Goal: Communication & Community: Answer question/provide support

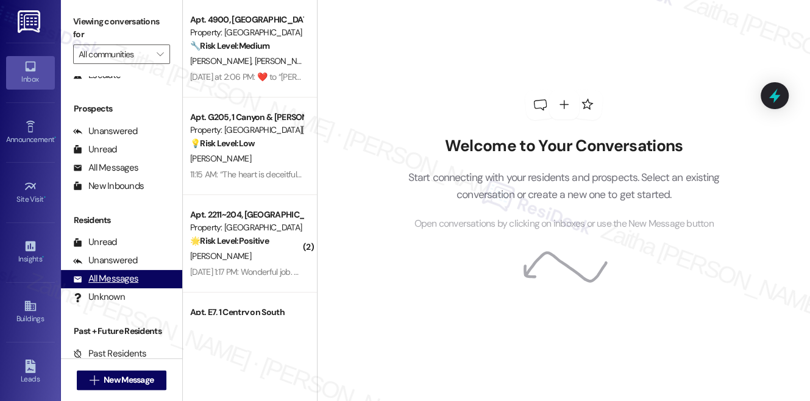
scroll to position [147, 0]
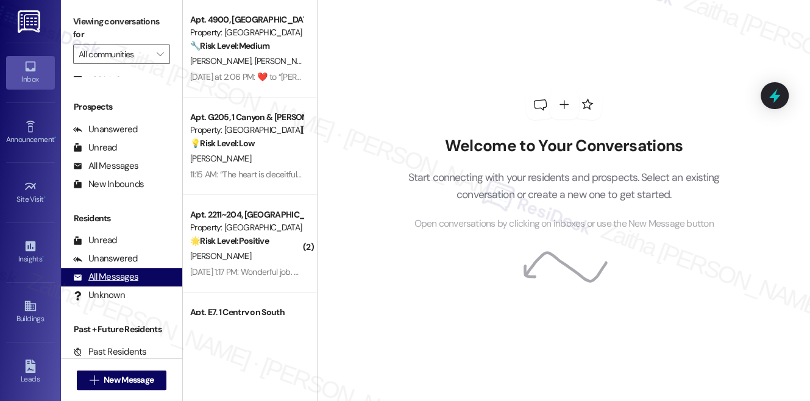
click at [102, 280] on div "All Messages" at bounding box center [105, 277] width 65 height 13
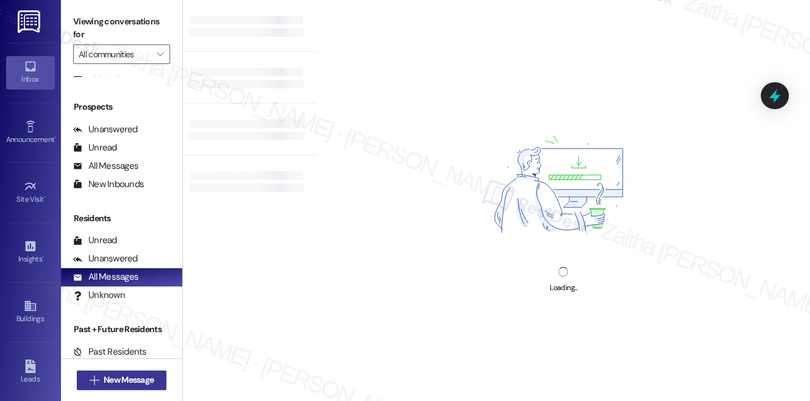
click at [129, 379] on span "New Message" at bounding box center [129, 380] width 50 height 13
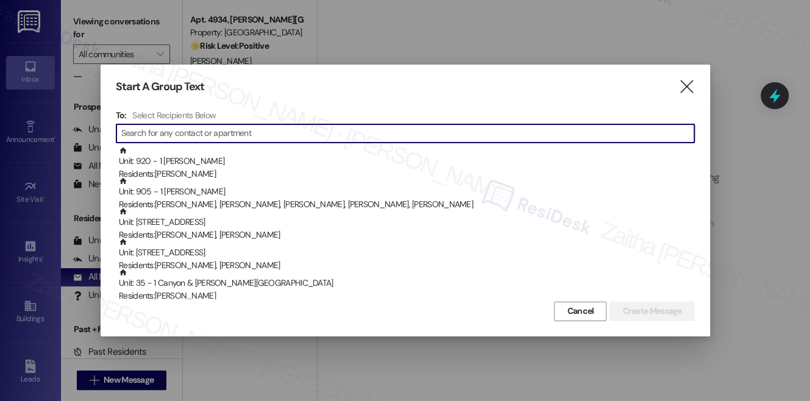
paste input "[PERSON_NAME]"
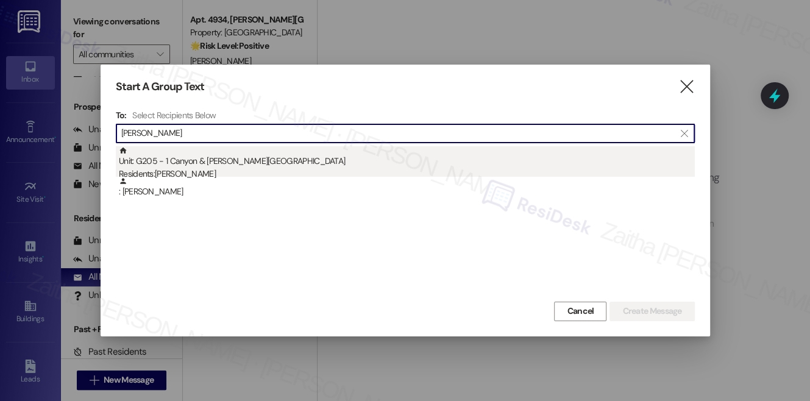
type input "[PERSON_NAME]"
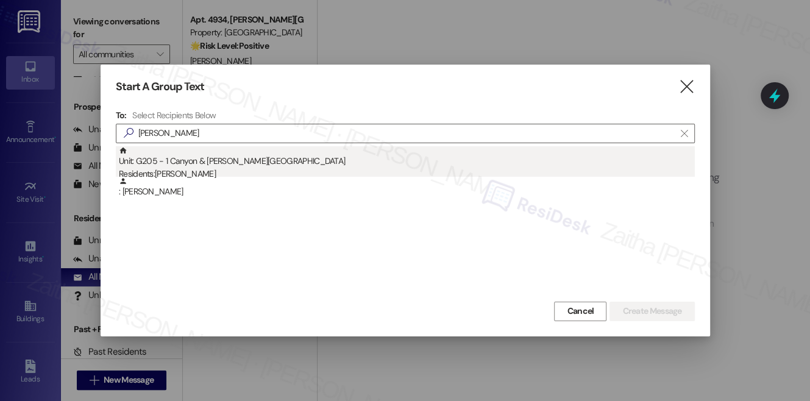
click at [263, 167] on div "Unit: G205 - 1 Canyon & [PERSON_NAME] Landing Residents: [PERSON_NAME]" at bounding box center [407, 163] width 576 height 35
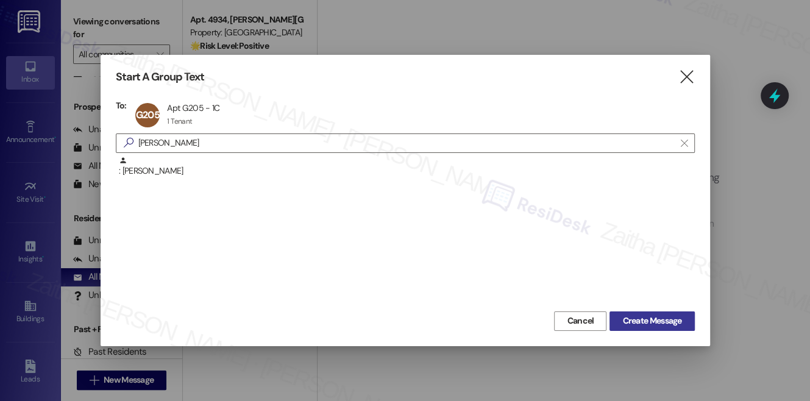
click at [634, 316] on span "Create Message" at bounding box center [651, 320] width 59 height 13
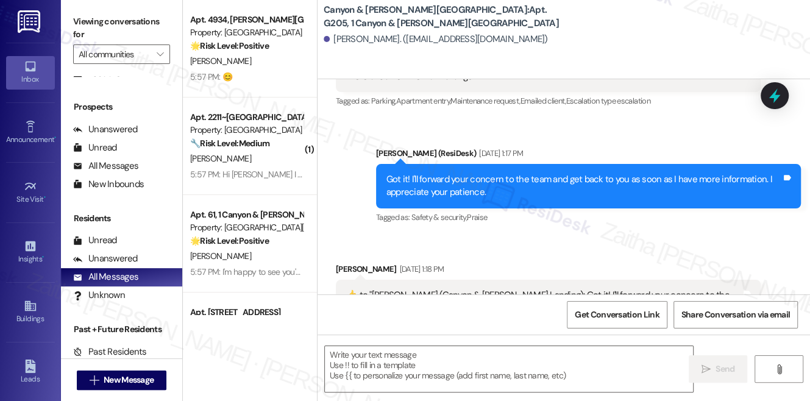
type textarea "Fetching suggested responses. Please feel free to read through the conversation…"
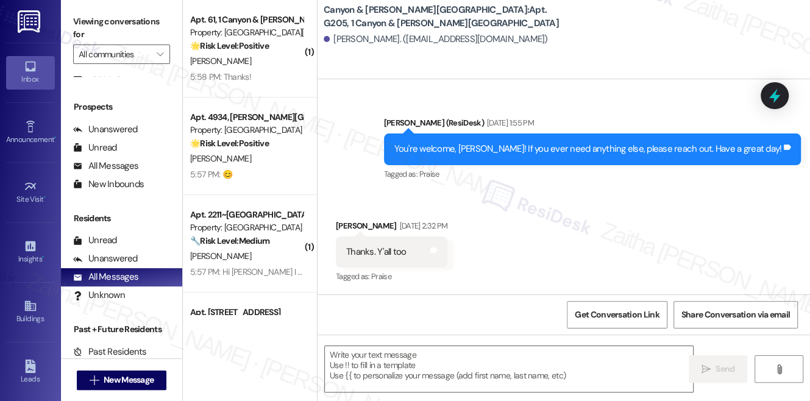
scroll to position [4585, 0]
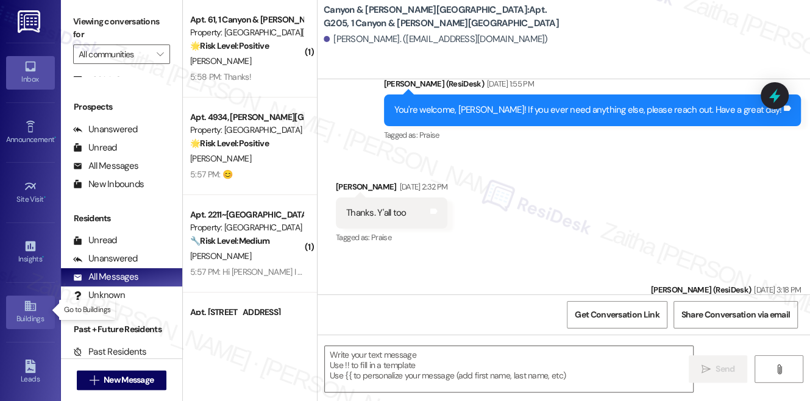
click at [27, 305] on icon at bounding box center [29, 306] width 11 height 10
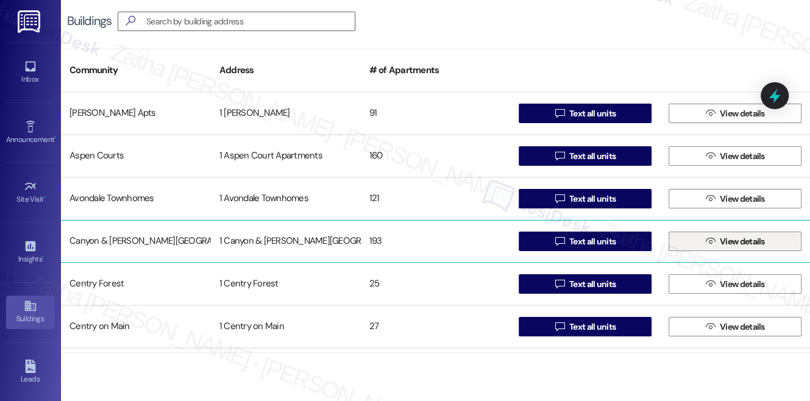
click at [724, 241] on span "View details" at bounding box center [742, 241] width 45 height 13
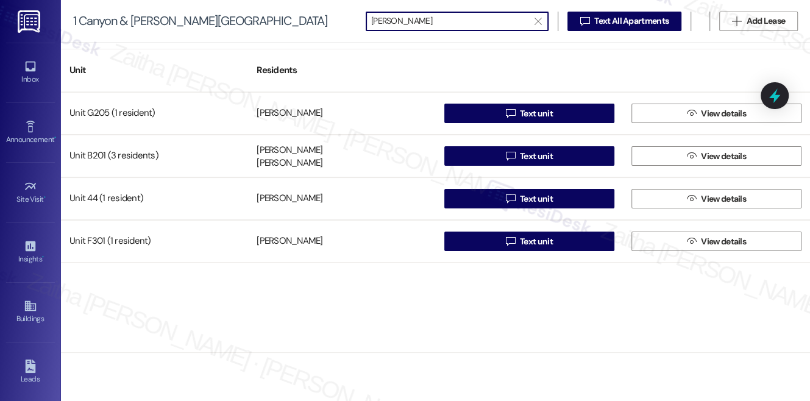
type input "[PERSON_NAME]"
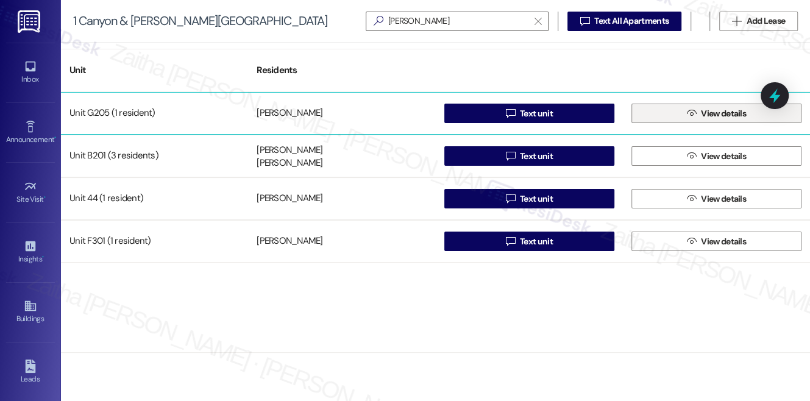
click at [713, 115] on span "View details" at bounding box center [723, 113] width 45 height 13
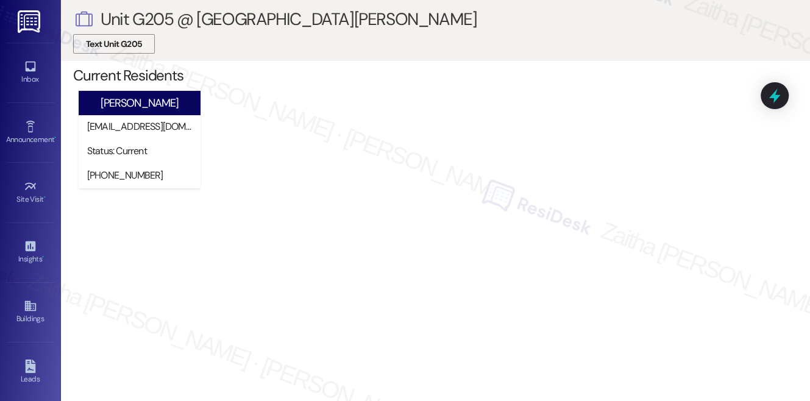
click at [110, 46] on span "Text Unit G205" at bounding box center [114, 44] width 56 height 13
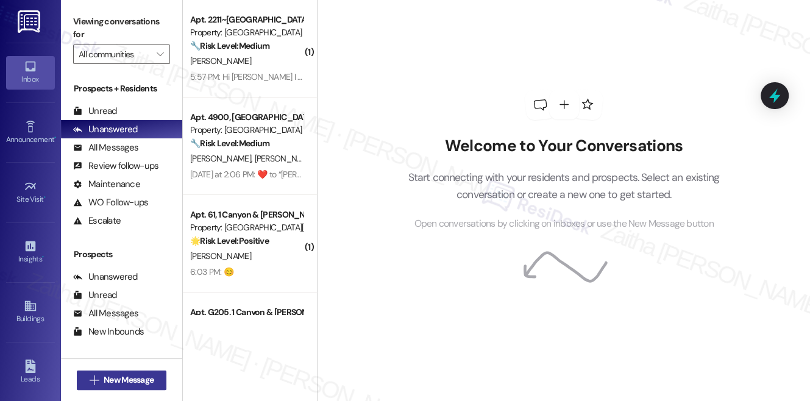
click at [115, 382] on span "New Message" at bounding box center [129, 380] width 50 height 13
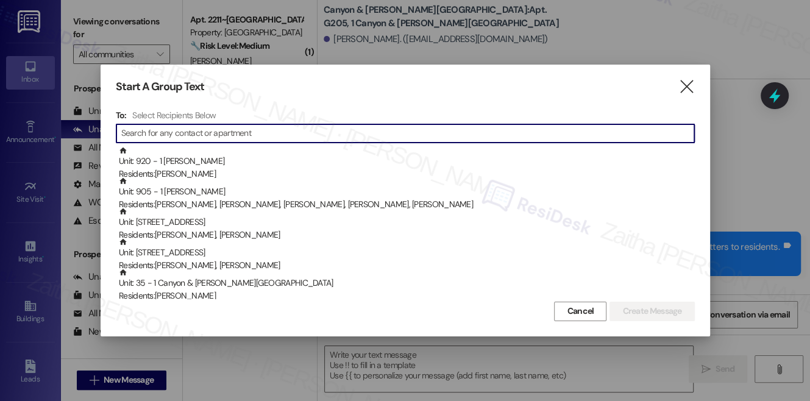
scroll to position [4481, 0]
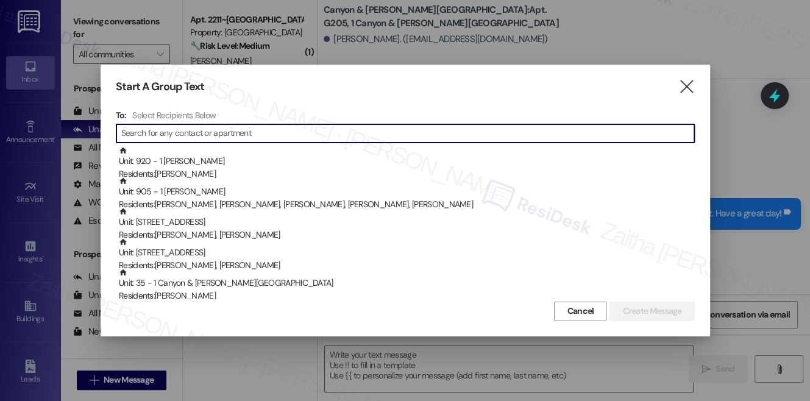
type textarea "Fetching suggested responses. Please feel free to read through the conversation…"
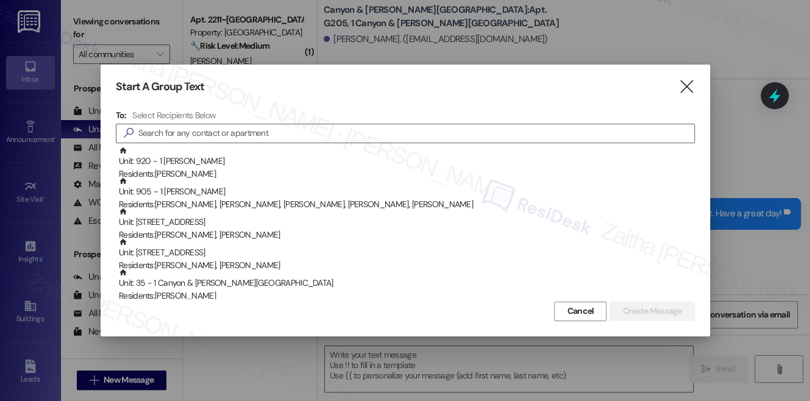
click at [678, 86] on div "Start A Group Text " at bounding box center [405, 87] width 579 height 14
click at [686, 88] on icon "" at bounding box center [686, 86] width 16 height 13
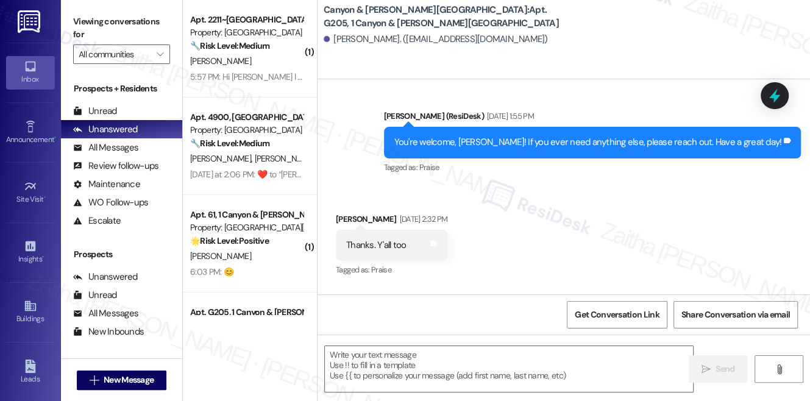
scroll to position [4585, 0]
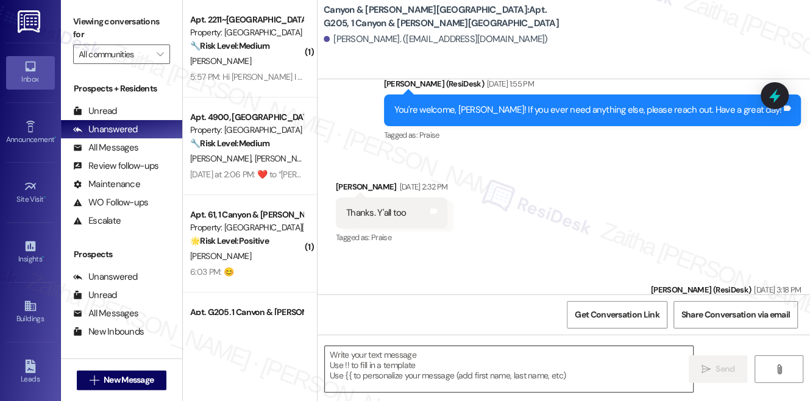
click at [395, 360] on textarea at bounding box center [509, 369] width 368 height 46
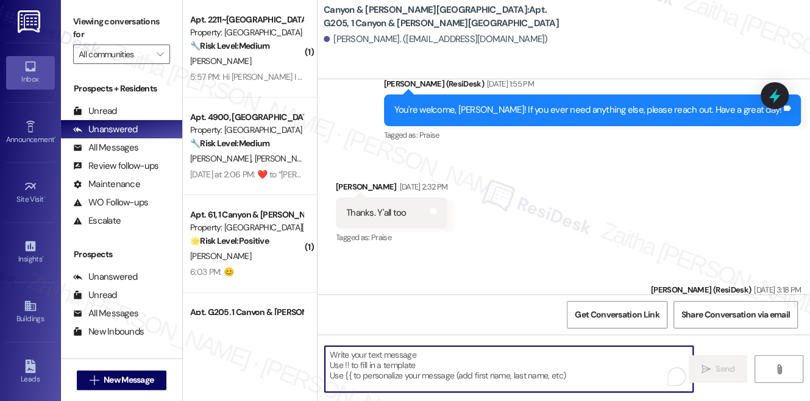
paste textarea "{{first_name}}, thank you for sharing these passages. Is there anything specifi…"
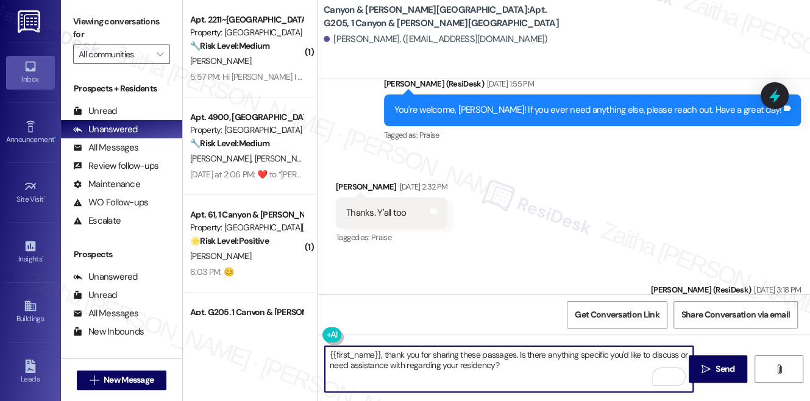
click at [330, 351] on textarea "{{first_name}}, thank you for sharing these passages. Is there anything specifi…" at bounding box center [509, 369] width 368 height 46
click at [484, 363] on textarea "Hi {{first_name}}, thank you for sharing these passages. Is there anything spec…" at bounding box center [509, 369] width 368 height 46
type textarea "Hi {{first_name}}, thank you for sharing these passages. Is there anything spec…"
click at [713, 369] on span "Send" at bounding box center [725, 369] width 24 height 13
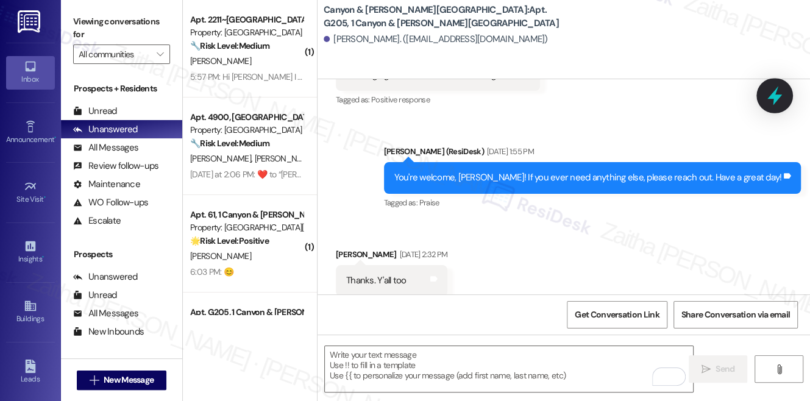
scroll to position [4481, 0]
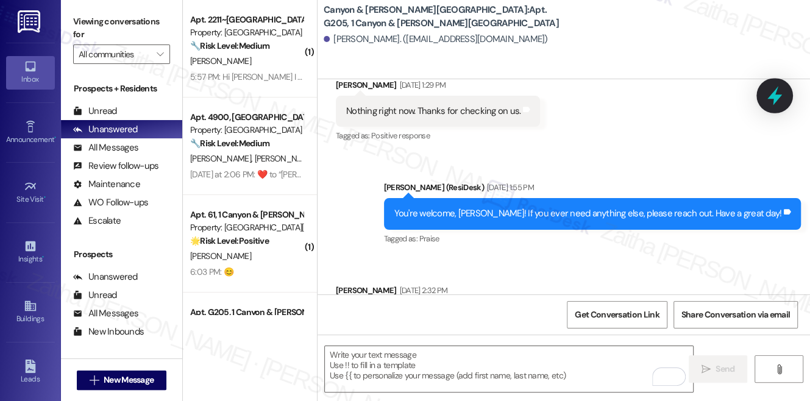
click at [771, 96] on icon at bounding box center [774, 96] width 15 height 19
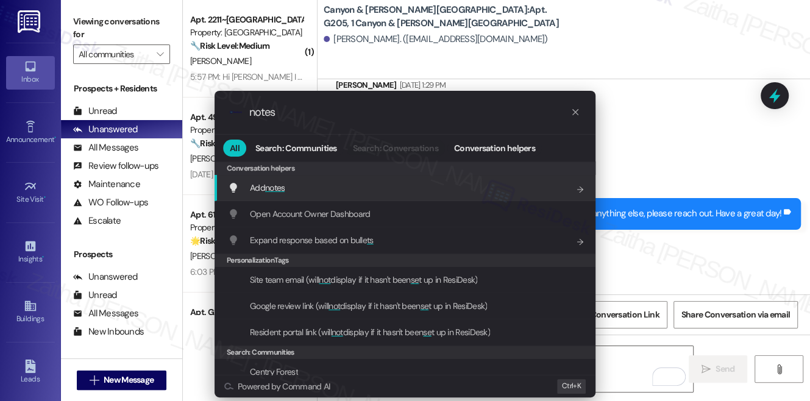
type input "notes"
click at [274, 181] on span "Add notes" at bounding box center [267, 187] width 35 height 13
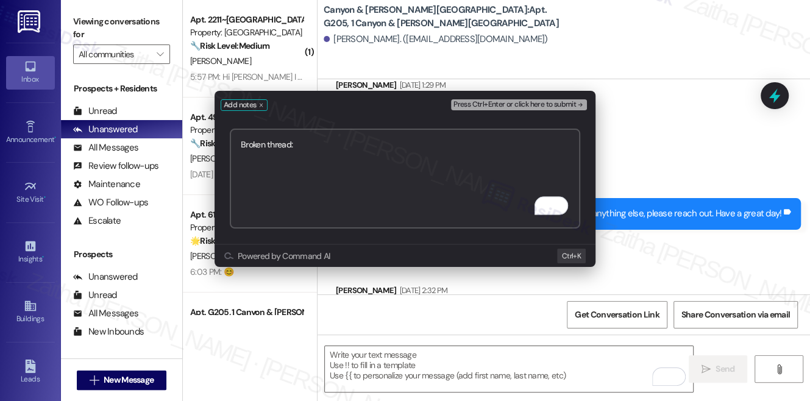
paste textarea "[URL][DOMAIN_NAME]"
type textarea "Broken thread: [URL][DOMAIN_NAME]"
click at [526, 107] on span "Press Ctrl+Enter or click here to submit" at bounding box center [514, 105] width 122 height 9
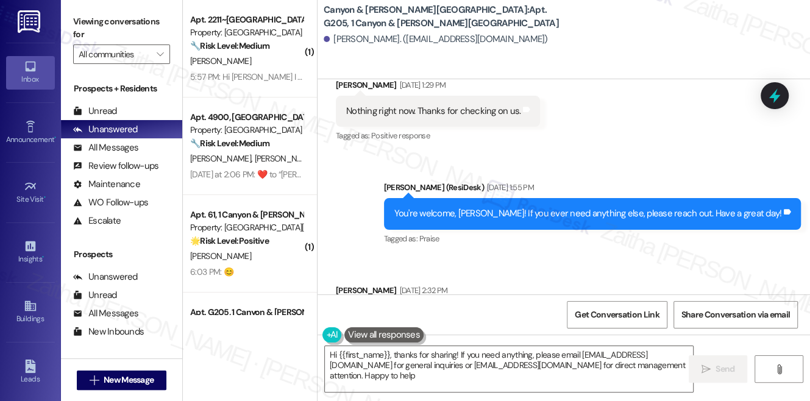
type textarea "Hi {{first_name}}, thanks for sharing! If you need anything, please email [EMAI…"
click at [611, 314] on span "Get Conversation Link" at bounding box center [617, 314] width 84 height 13
